Goal: Navigation & Orientation: Find specific page/section

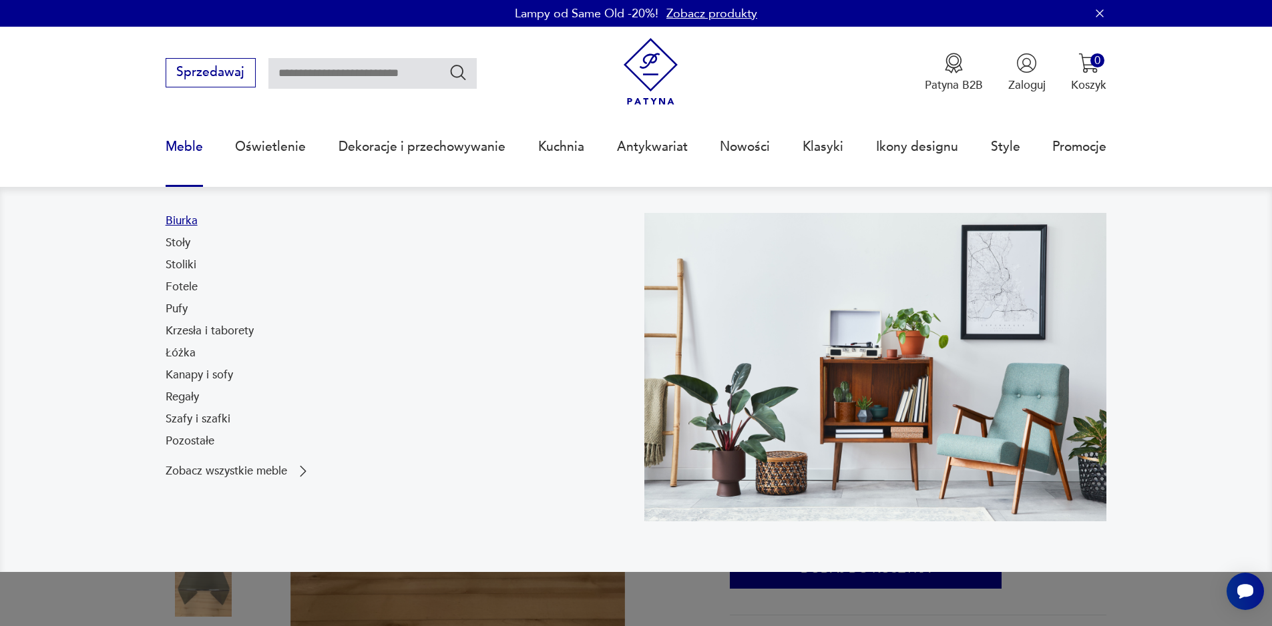
click at [194, 222] on link "Biurka" at bounding box center [182, 221] width 32 height 16
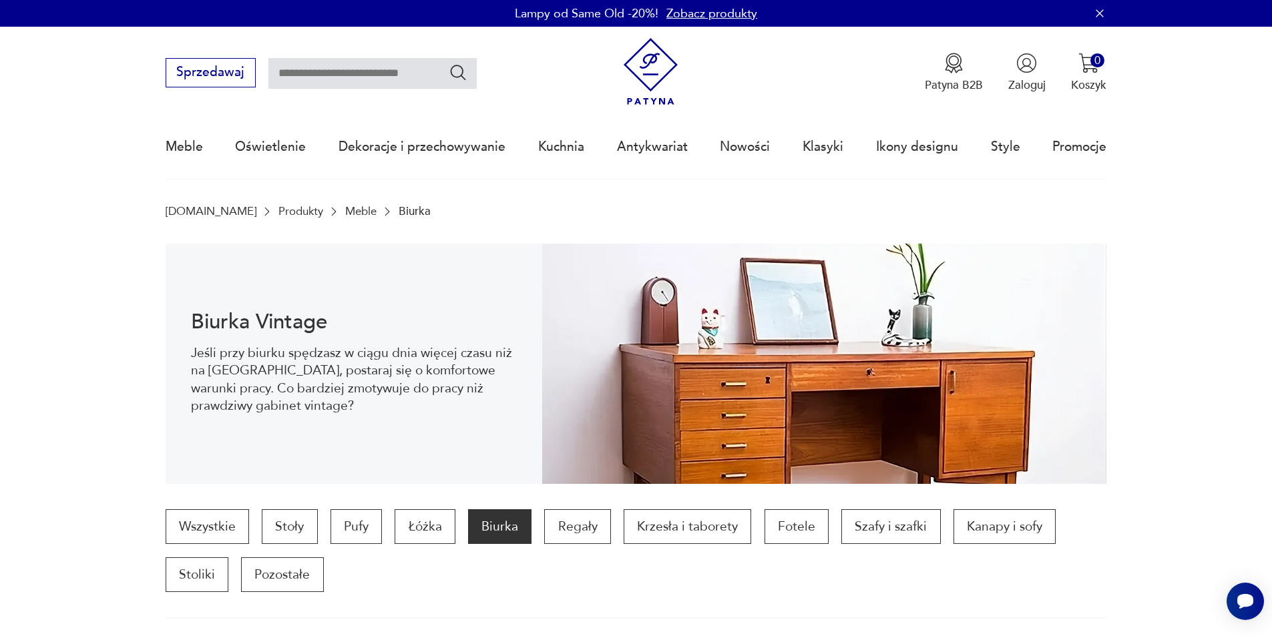
scroll to position [267, 0]
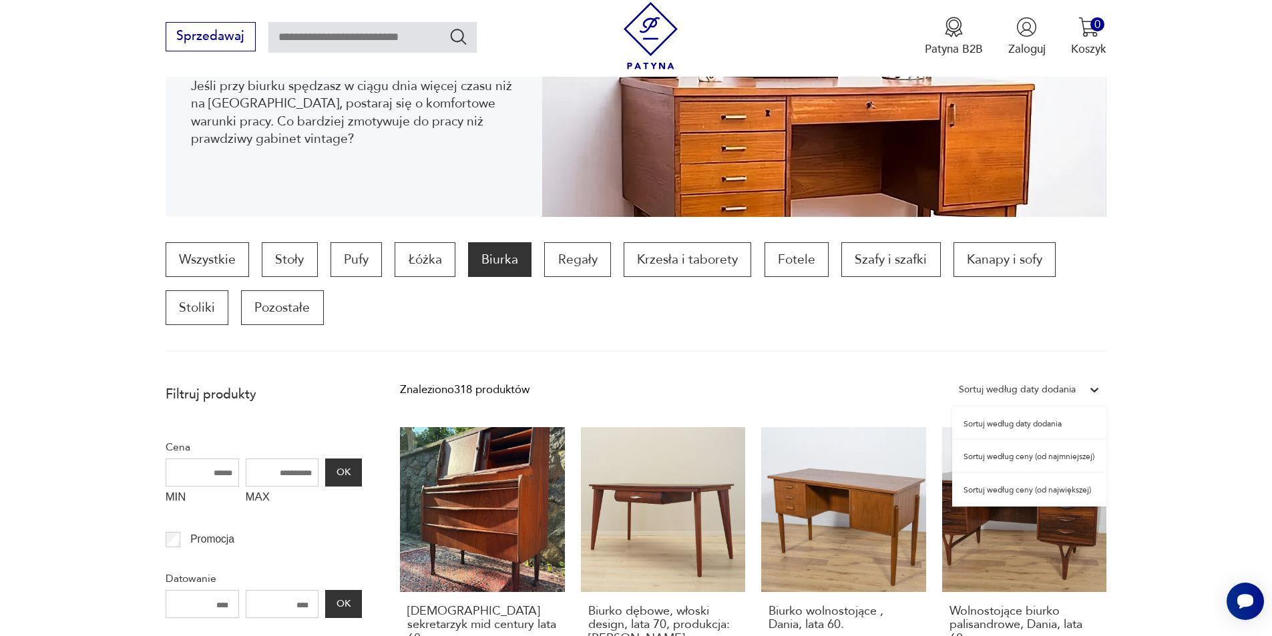
click at [1094, 387] on icon at bounding box center [1094, 389] width 13 height 13
click at [1033, 491] on div "Sortuj według ceny (od największej)" at bounding box center [1029, 489] width 154 height 33
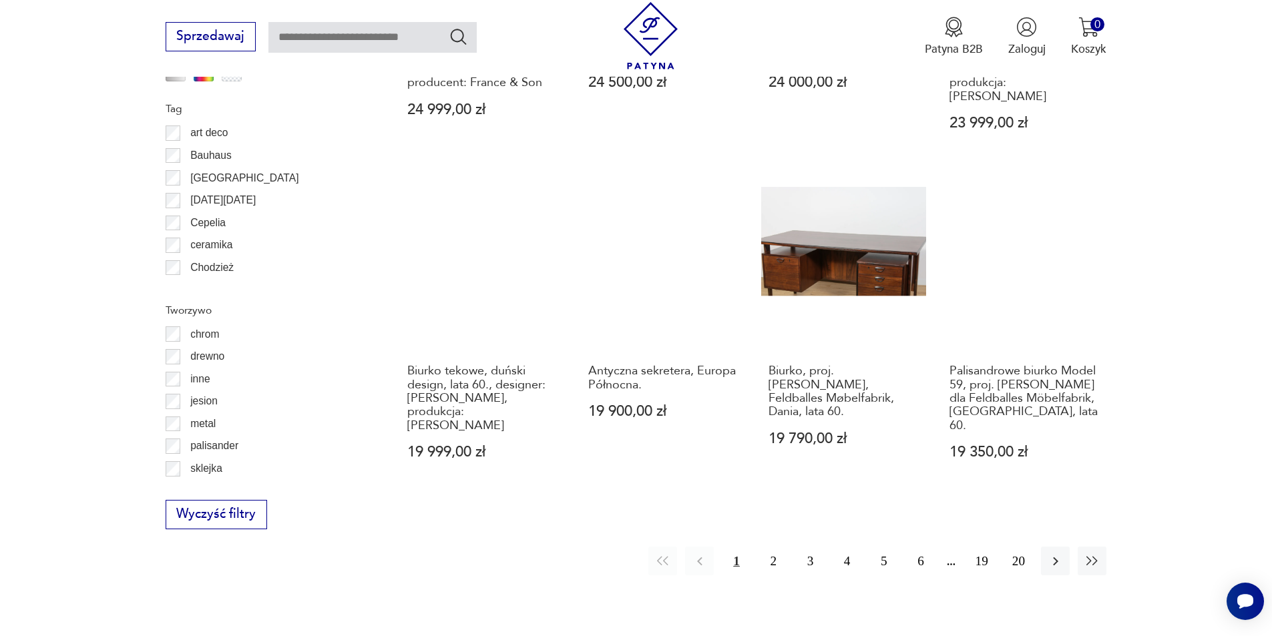
scroll to position [1647, 0]
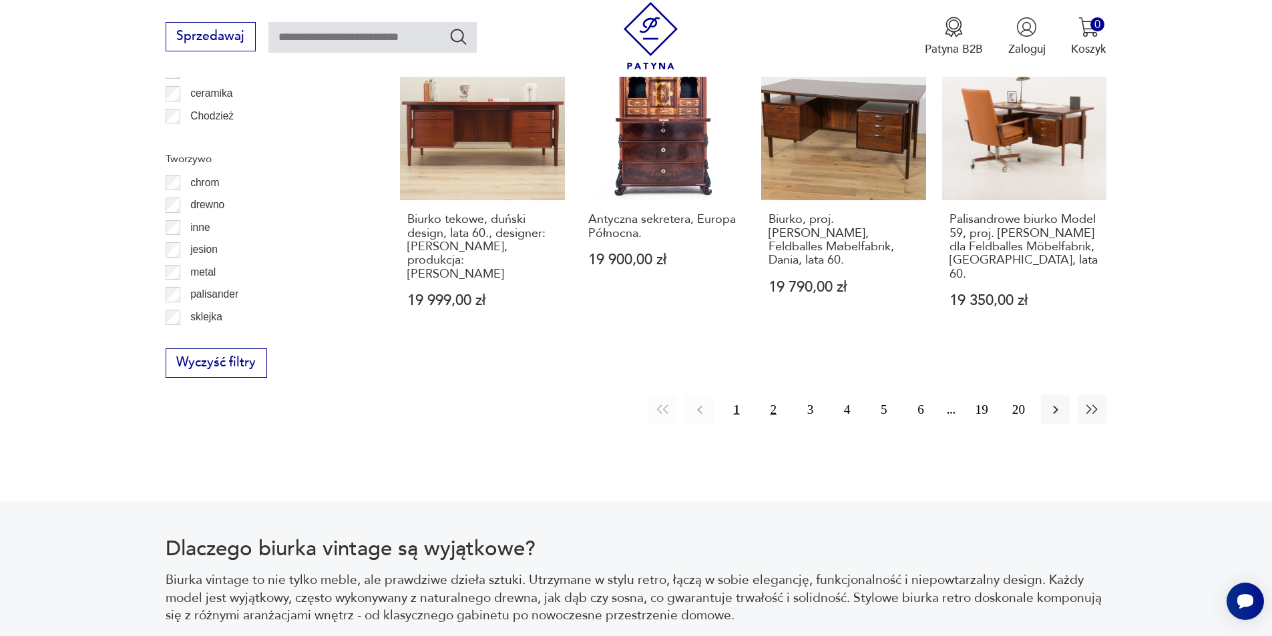
click at [777, 395] on button "2" at bounding box center [773, 409] width 29 height 29
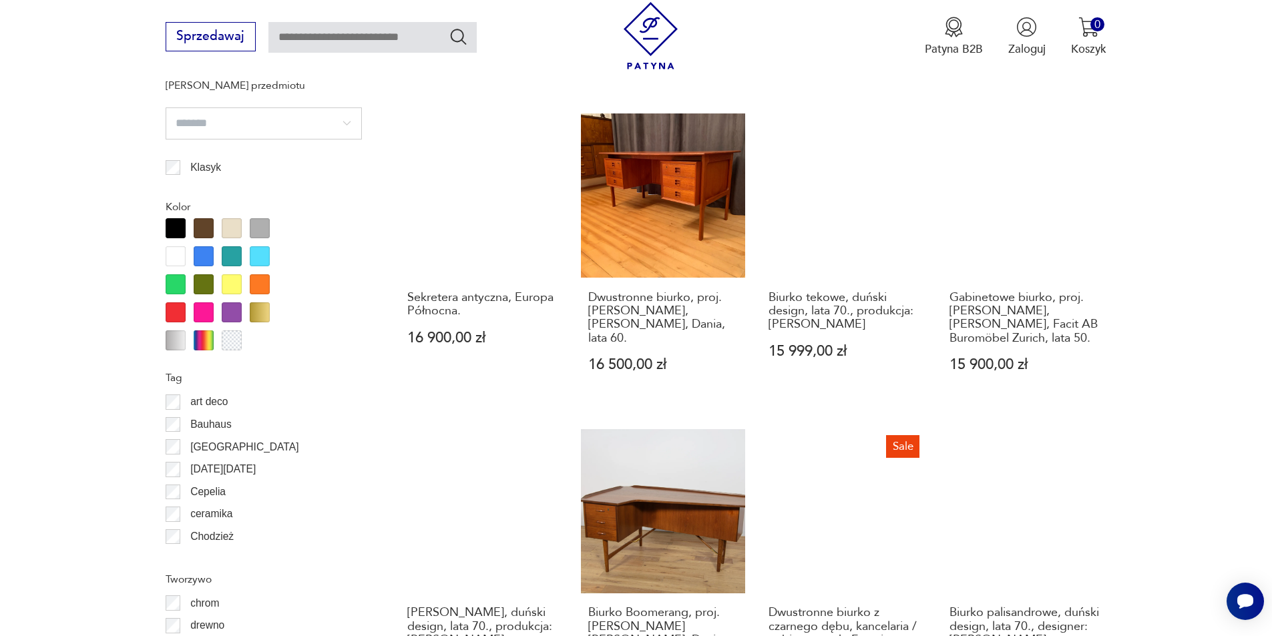
scroll to position [1446, 0]
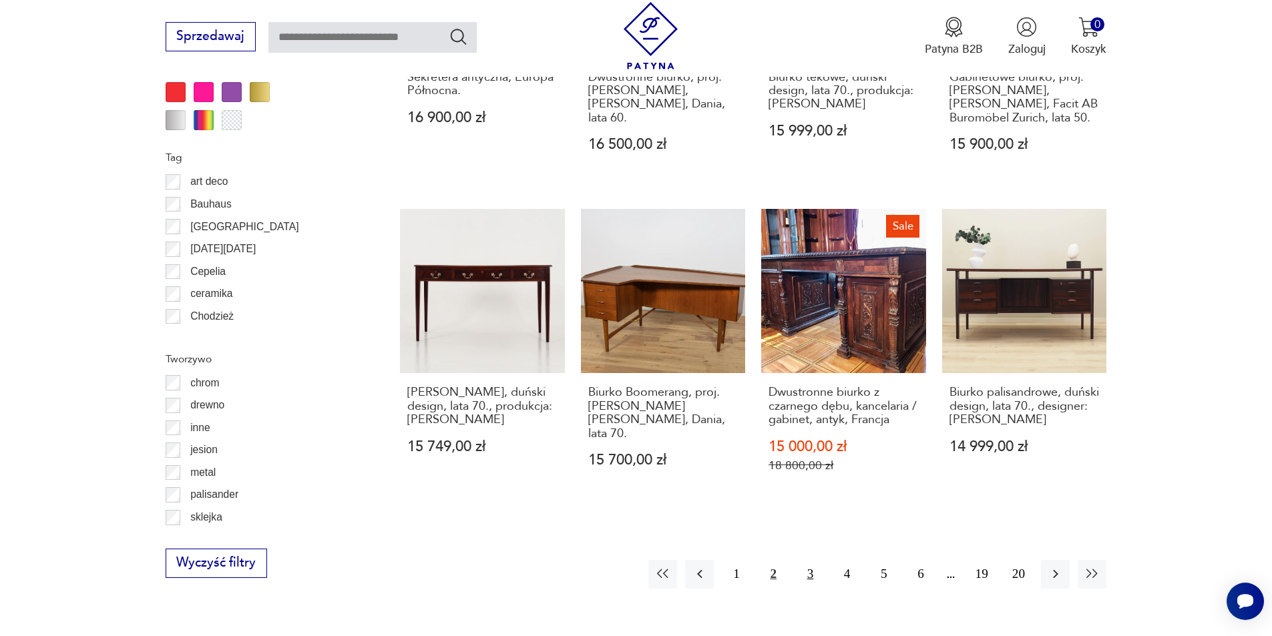
click at [811, 560] on button "3" at bounding box center [810, 574] width 29 height 29
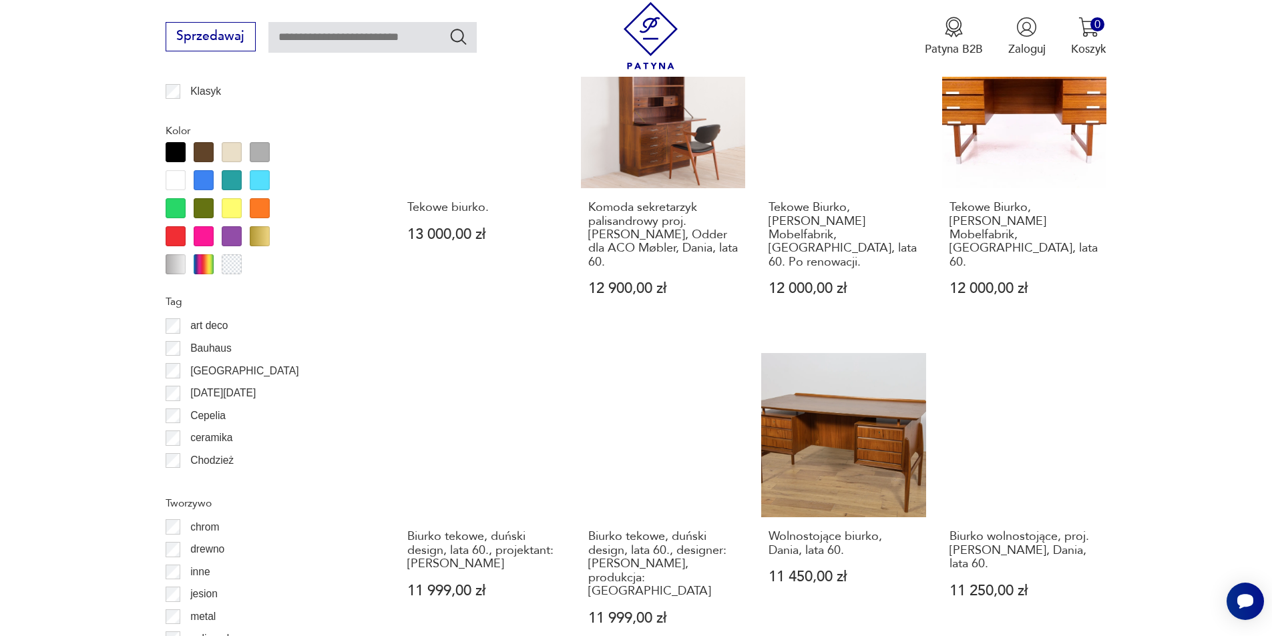
scroll to position [1513, 0]
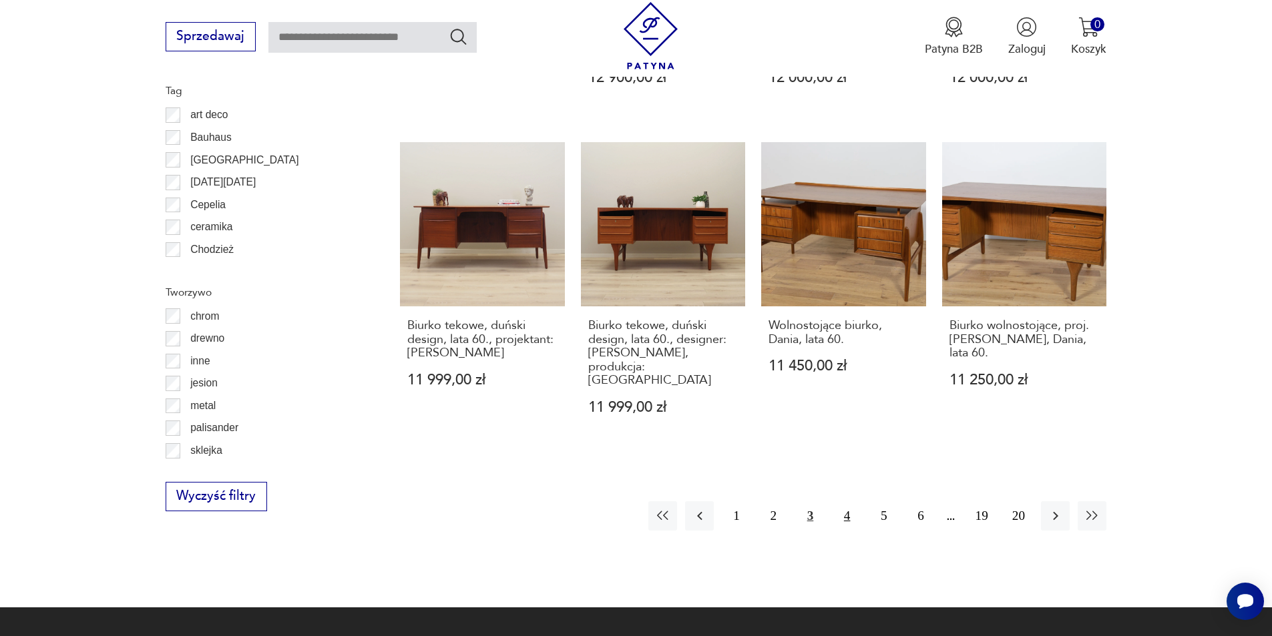
click at [852, 501] on button "4" at bounding box center [847, 515] width 29 height 29
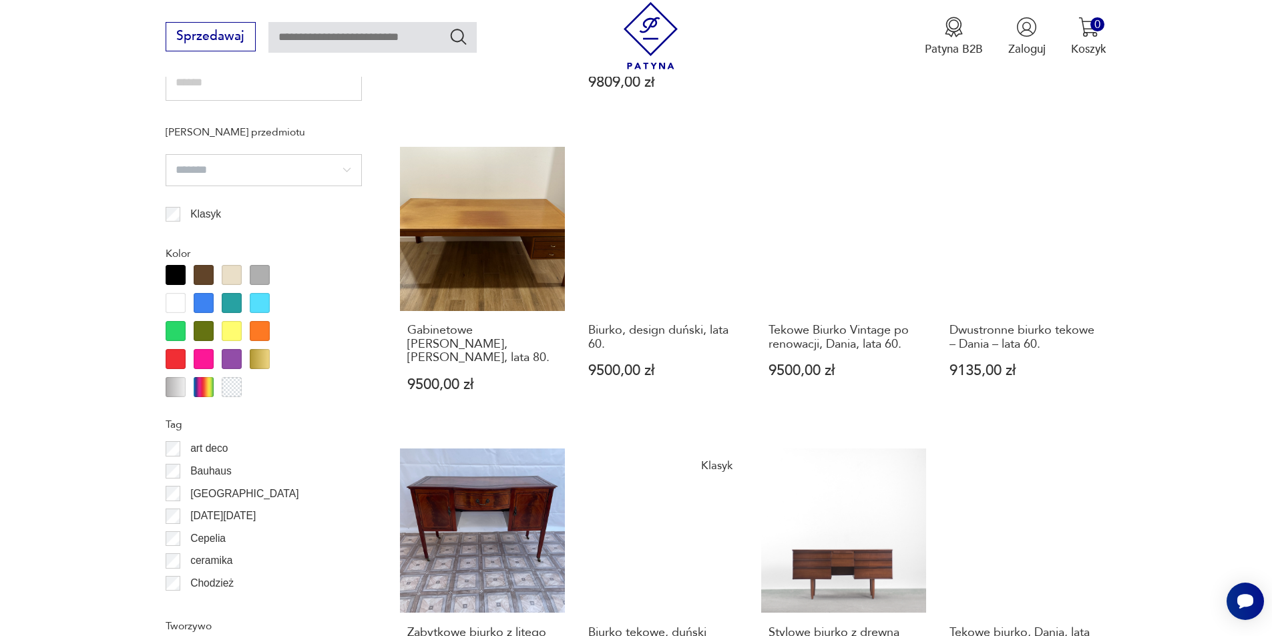
scroll to position [1513, 0]
